Goal: Task Accomplishment & Management: Manage account settings

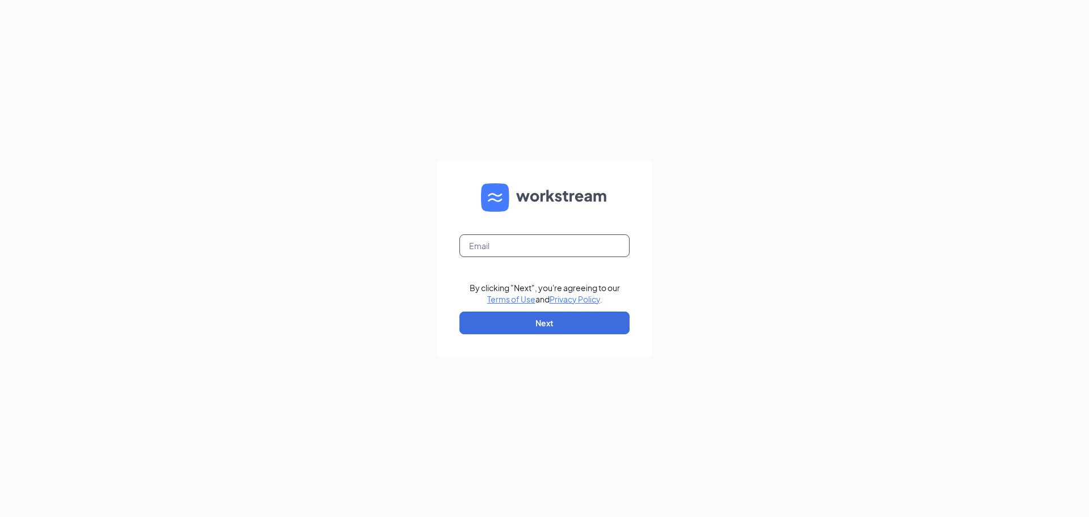
click at [614, 234] on input "text" at bounding box center [545, 245] width 170 height 23
type input "csc-240_estero@chickensaladchick.com"
click at [573, 323] on button "Next" at bounding box center [545, 323] width 170 height 23
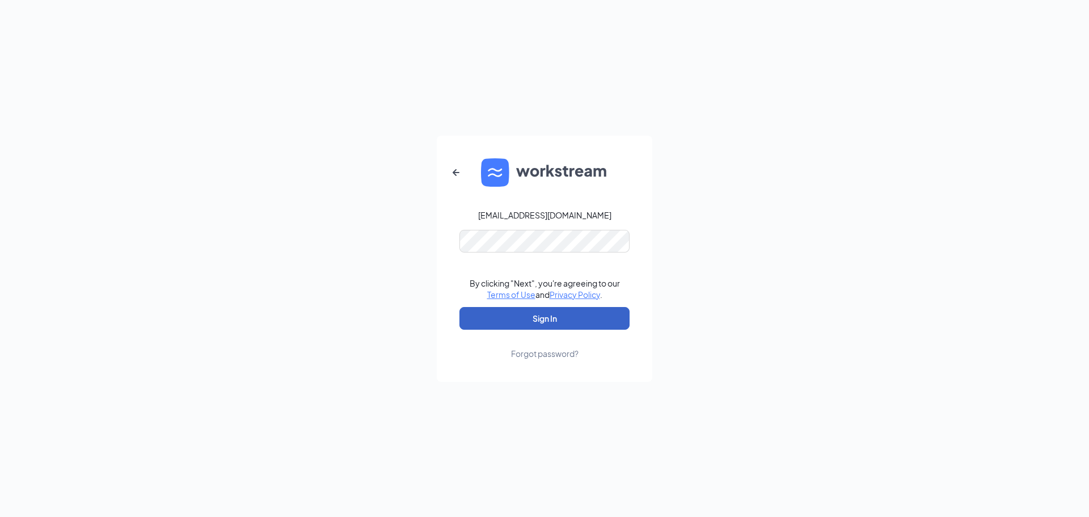
click at [540, 322] on button "Sign In" at bounding box center [545, 318] width 170 height 23
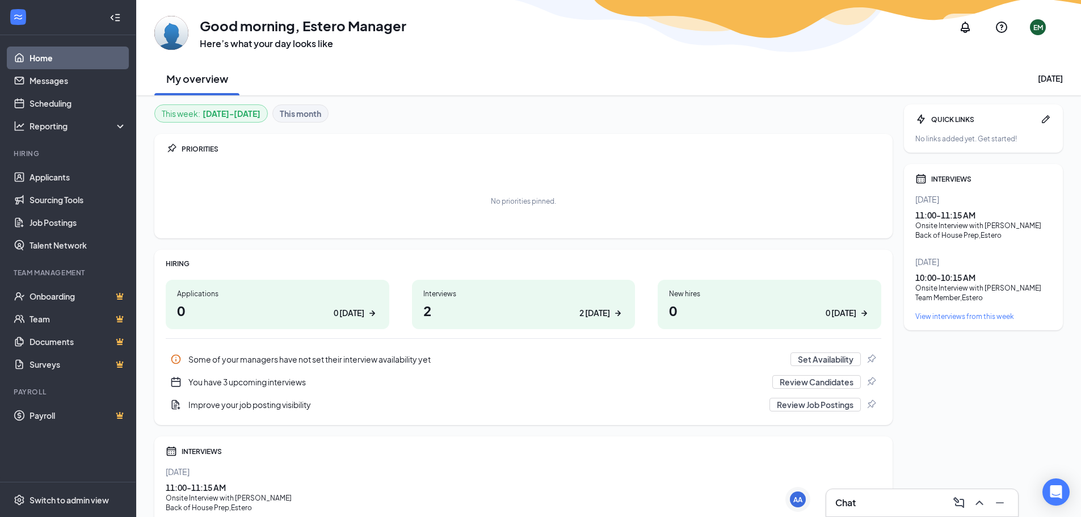
click at [862, 500] on div "Chat" at bounding box center [922, 503] width 174 height 18
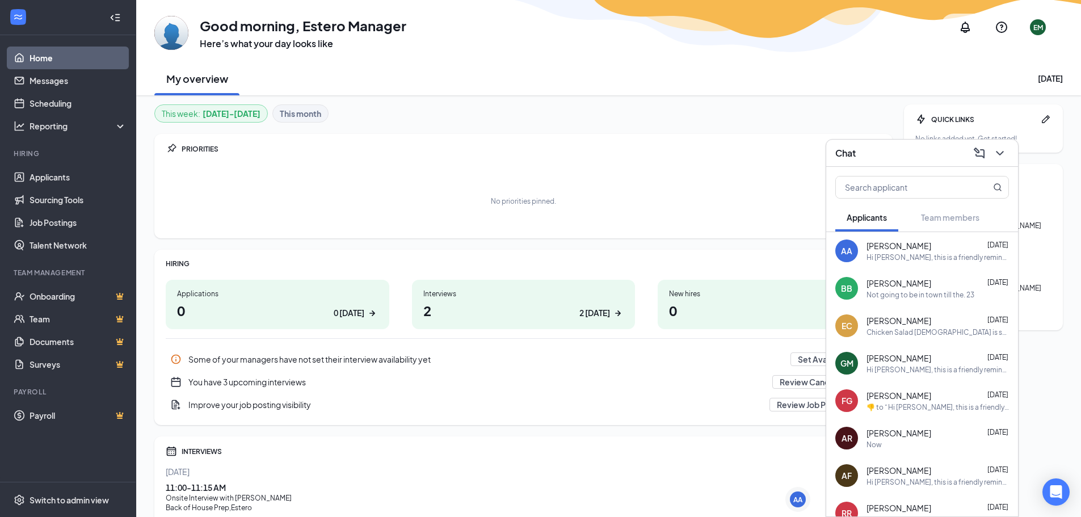
click at [951, 410] on div "​👎​ to “ Hi [PERSON_NAME], this is a friendly reminder. Your meeting with Chick…" at bounding box center [937, 407] width 142 height 10
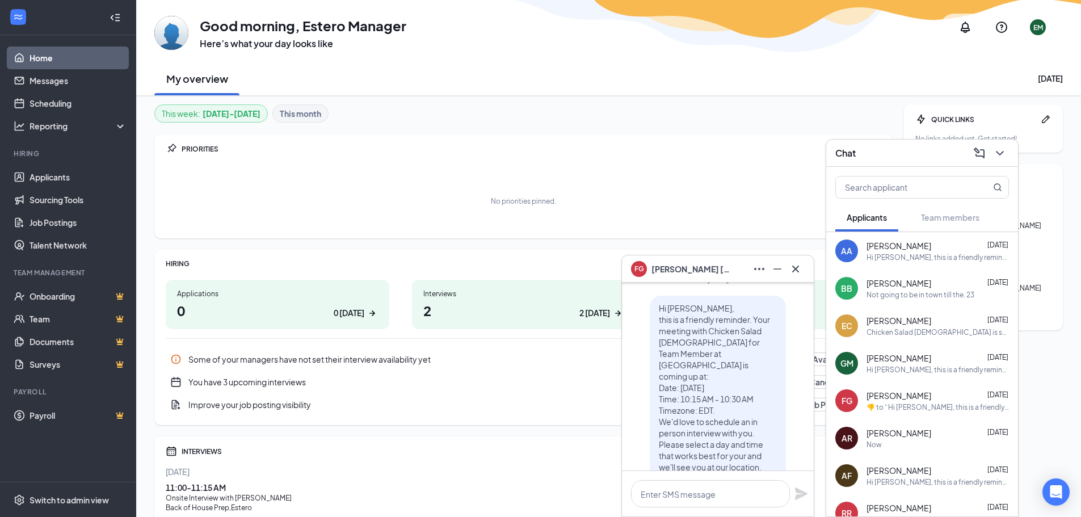
scroll to position [-397, 0]
click at [796, 264] on icon "Cross" at bounding box center [796, 269] width 14 height 14
